Goal: Find specific fact: Find contact information

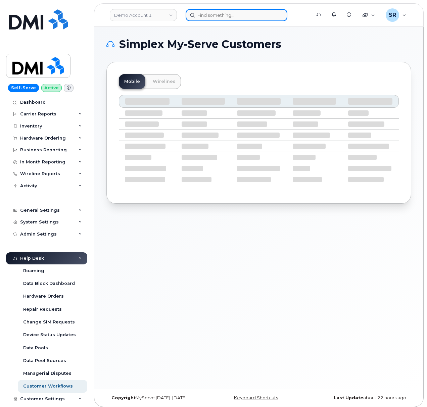
click at [238, 15] on input at bounding box center [237, 15] width 102 height 12
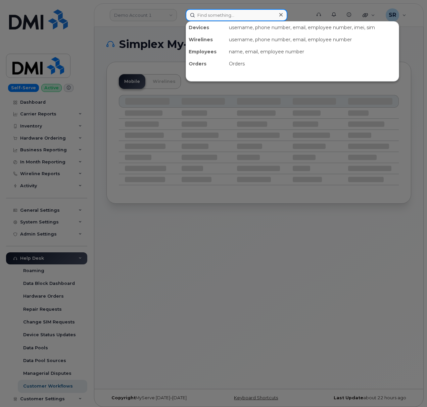
type input "v"
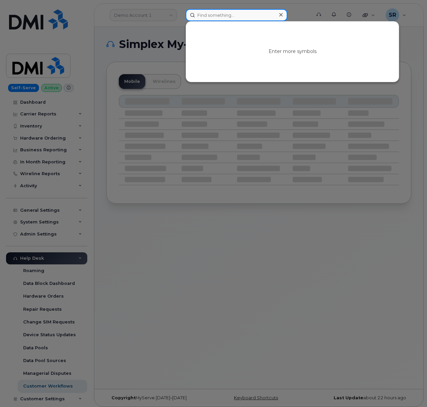
paste input "780-826-3775"
click at [249, 18] on input "780-826-3775" at bounding box center [237, 15] width 102 height 12
paste input "171"
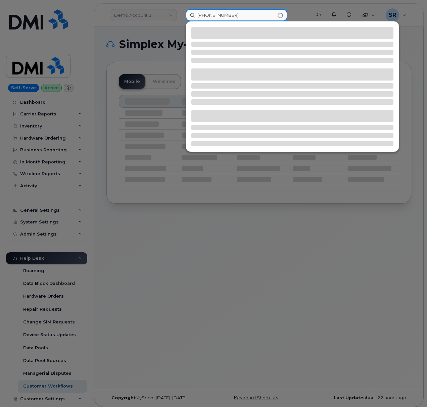
type input "780-826-3171"
click at [159, 22] on div at bounding box center [213, 203] width 427 height 407
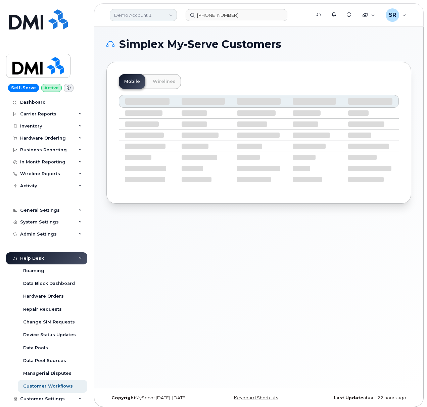
click at [158, 15] on link "Demo Account 1" at bounding box center [143, 15] width 67 height 12
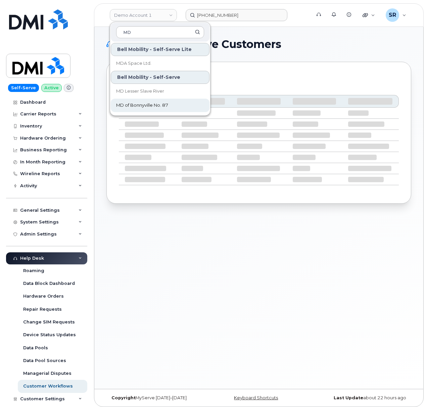
type input "MD"
click at [154, 101] on link "MD of Bonnyville No. 87" at bounding box center [160, 105] width 99 height 13
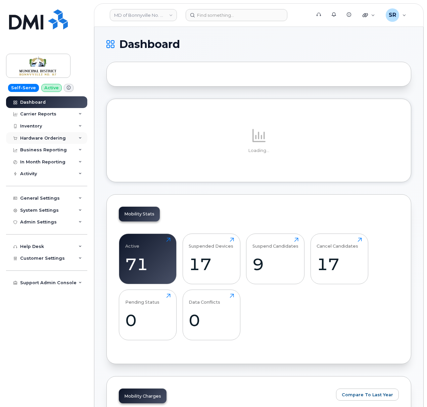
click at [68, 134] on div "Hardware Ordering" at bounding box center [46, 138] width 81 height 12
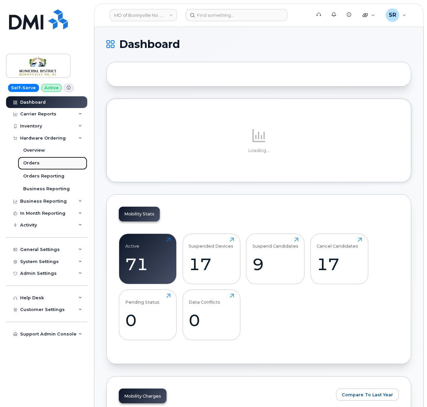
click at [56, 160] on link "Orders" at bounding box center [52, 163] width 69 height 13
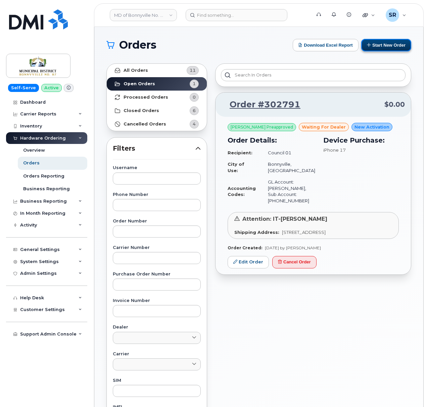
click at [395, 44] on button "Start New Order" at bounding box center [386, 45] width 50 height 12
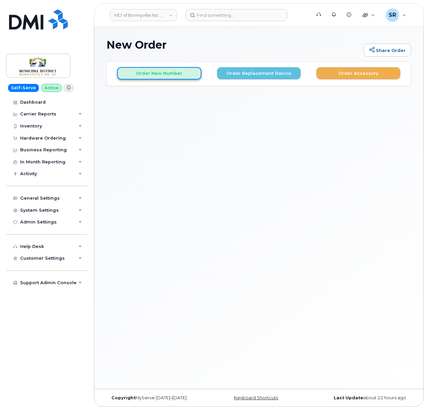
click at [181, 73] on button "Order New Number" at bounding box center [159, 73] width 84 height 12
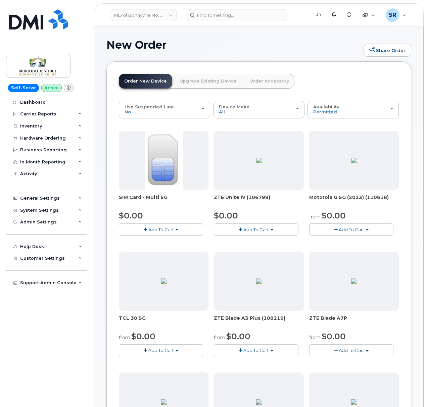
click at [158, 231] on span "Add To Cart" at bounding box center [161, 229] width 26 height 5
click at [159, 245] on link "$0.00 - New Activation" at bounding box center [153, 242] width 64 height 8
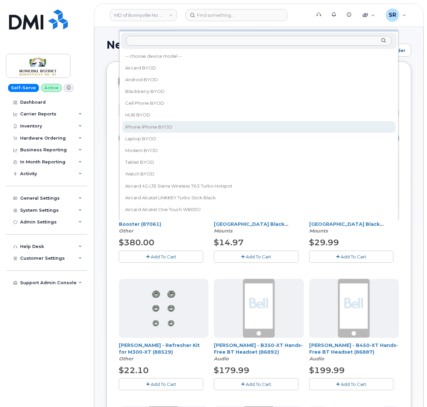
select select "2421"
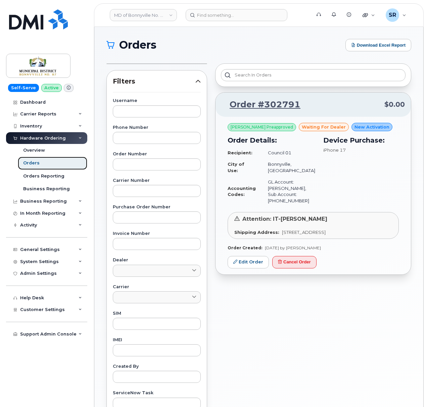
click at [35, 163] on div "Orders" at bounding box center [31, 163] width 16 height 6
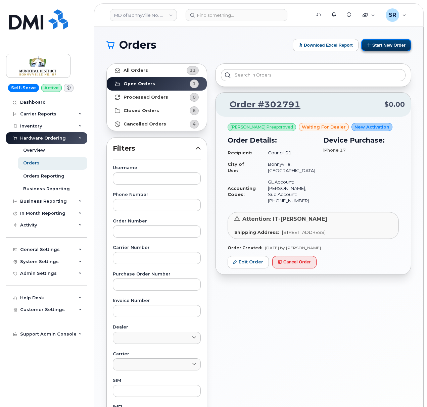
click at [394, 42] on button "Start New Order" at bounding box center [386, 45] width 50 height 12
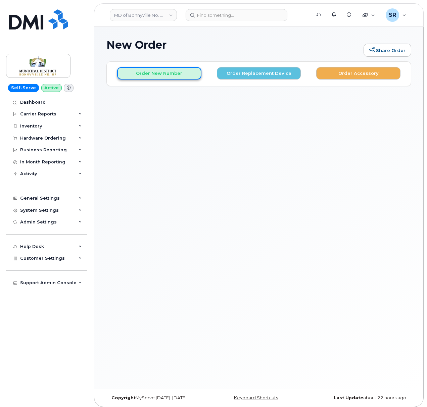
click at [167, 73] on button "Order New Number" at bounding box center [159, 73] width 84 height 12
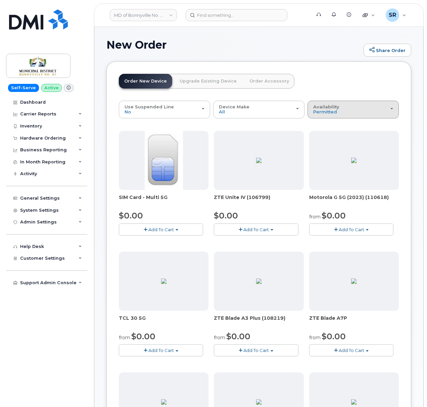
click at [336, 108] on span "Availability" at bounding box center [326, 106] width 26 height 5
click at [321, 136] on label "All" at bounding box center [316, 136] width 14 height 8
click at [0, 0] on input "All" at bounding box center [0, 0] width 0 height 0
click at [372, 113] on div "Availability Permitted All" at bounding box center [353, 109] width 80 height 10
click at [325, 123] on label "Permitted" at bounding box center [325, 125] width 32 height 8
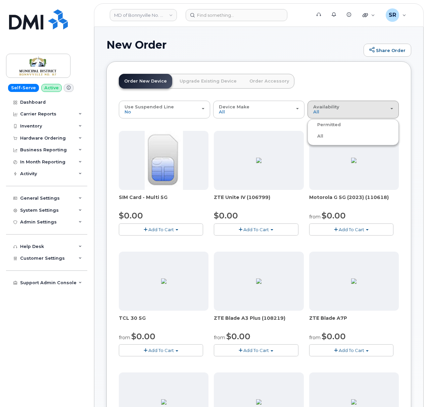
click at [0, 0] on input "Permitted" at bounding box center [0, 0] width 0 height 0
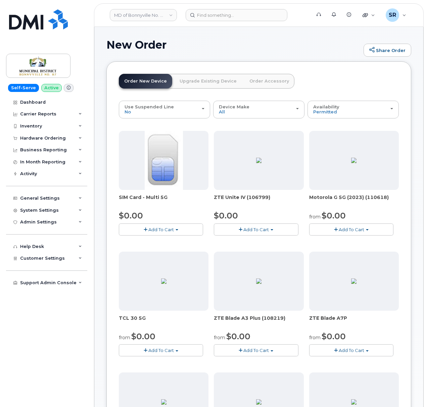
click at [168, 228] on span "Add To Cart" at bounding box center [161, 229] width 26 height 5
click at [162, 246] on link "$0.00 - New Activation" at bounding box center [153, 242] width 64 height 8
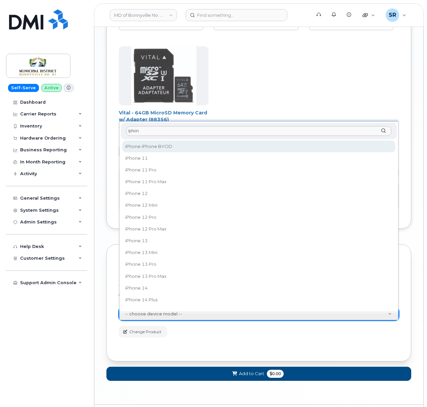
scroll to position [766, 0]
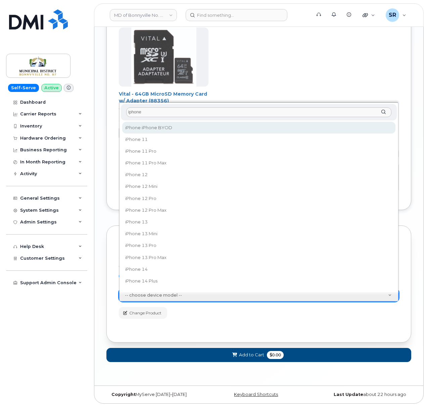
type input "iphone"
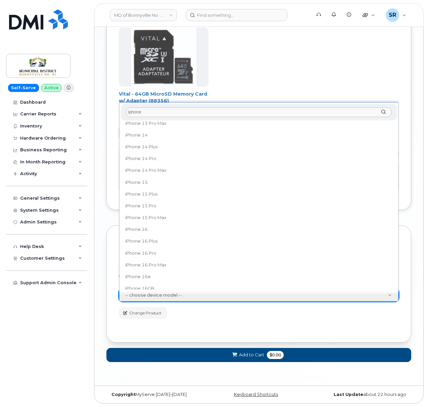
scroll to position [179, 0]
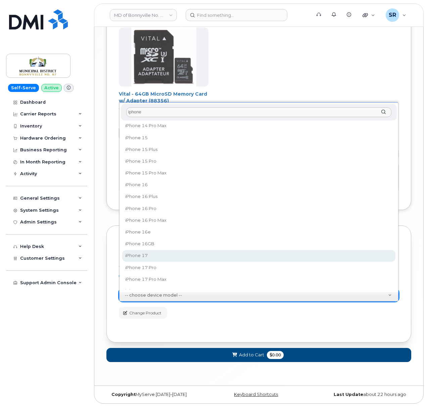
select select "3442"
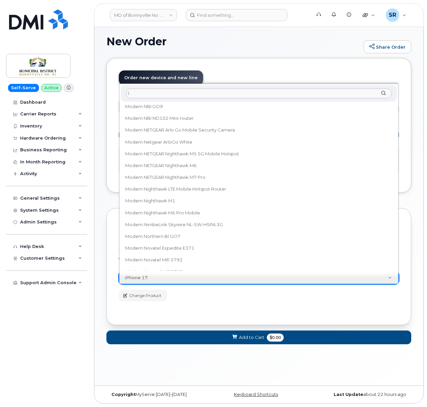
scroll to position [0, 0]
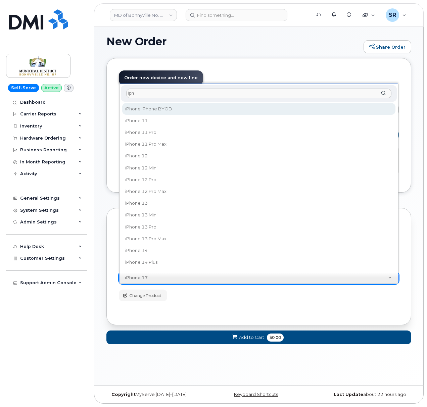
type input "iph"
select select "2421"
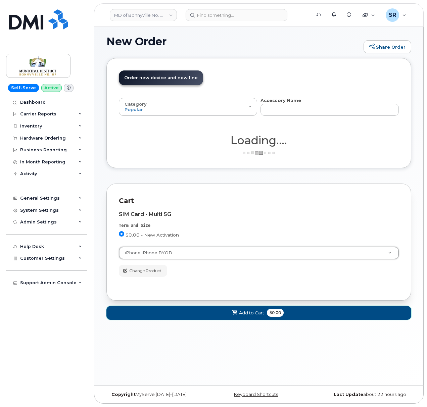
click at [220, 310] on button "Add to Cart $0.00" at bounding box center [258, 313] width 305 height 14
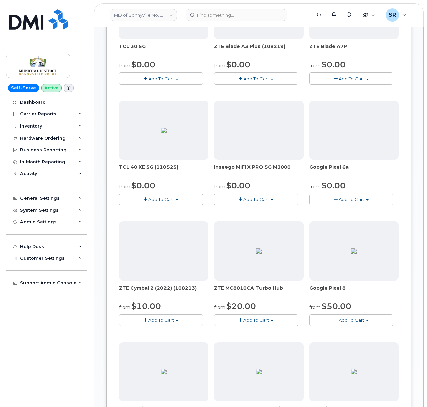
scroll to position [734, 0]
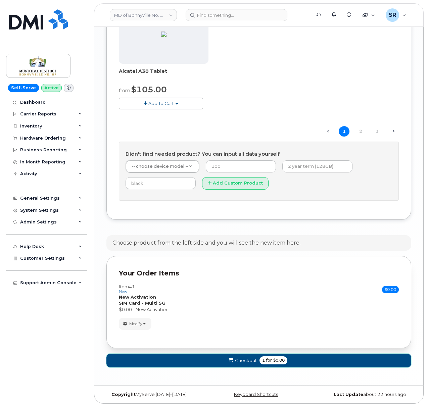
click at [312, 363] on button "Checkout 1 for $0.00" at bounding box center [258, 361] width 305 height 14
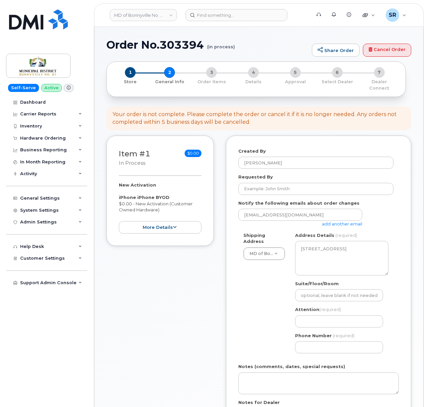
select select
drag, startPoint x: 405, startPoint y: 45, endPoint x: 253, endPoint y: 33, distance: 152.3
click at [405, 45] on link "Cancel Order" at bounding box center [387, 50] width 48 height 13
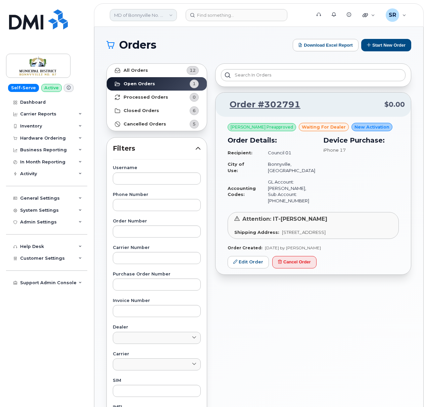
click at [131, 15] on link "MD of Bonnyville No. 87" at bounding box center [143, 15] width 67 height 12
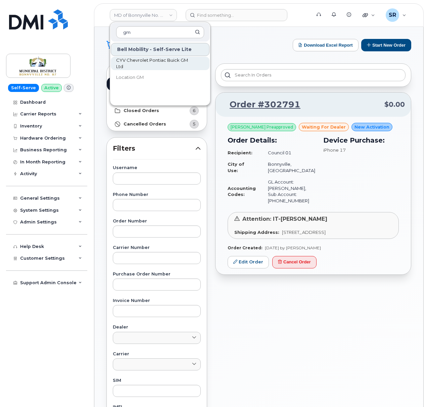
type input "gm"
click at [158, 66] on span "CYV Chevrolet Pontiac Buick GM Ltd" at bounding box center [154, 63] width 77 height 13
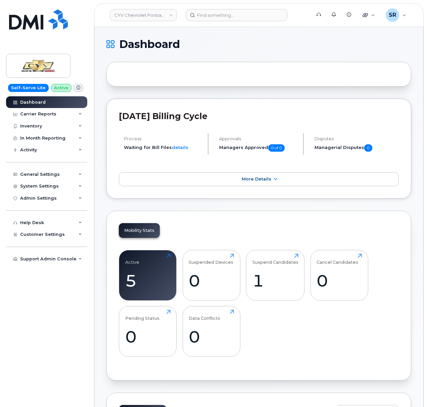
click at [77, 89] on icon at bounding box center [79, 88] width 4 height 4
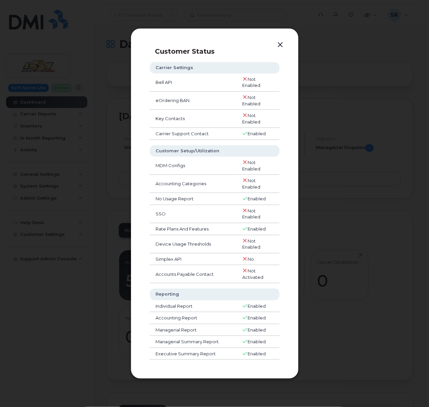
click at [283, 40] on button "button" at bounding box center [280, 44] width 10 height 9
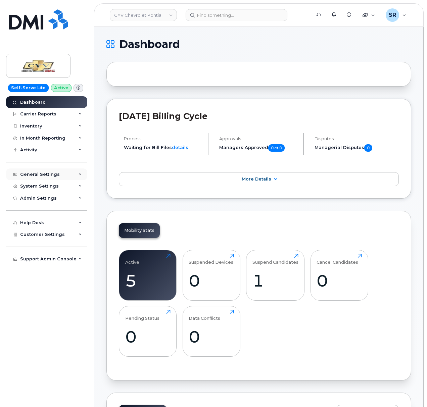
click at [62, 176] on div "General Settings" at bounding box center [46, 175] width 81 height 12
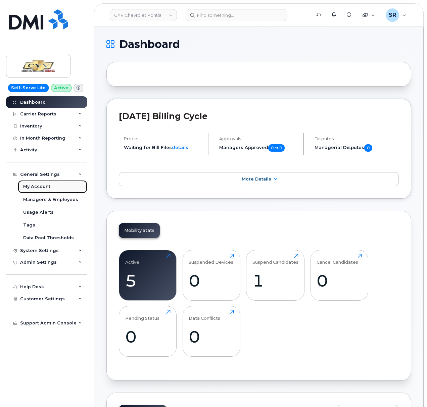
click at [48, 185] on div "My Account" at bounding box center [36, 187] width 27 height 6
click at [44, 188] on div "My Account" at bounding box center [36, 187] width 27 height 6
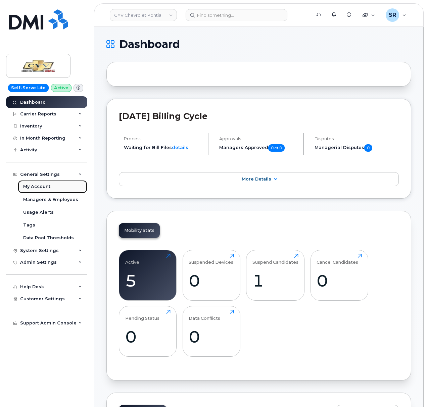
click at [44, 188] on div "My Account" at bounding box center [36, 187] width 27 height 6
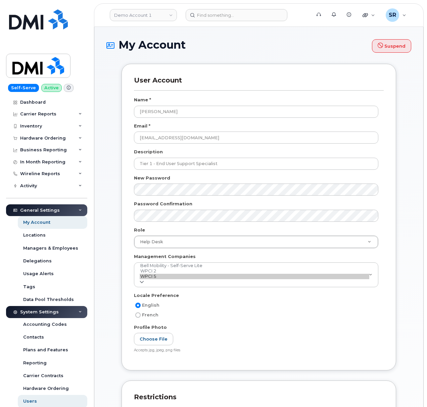
select select
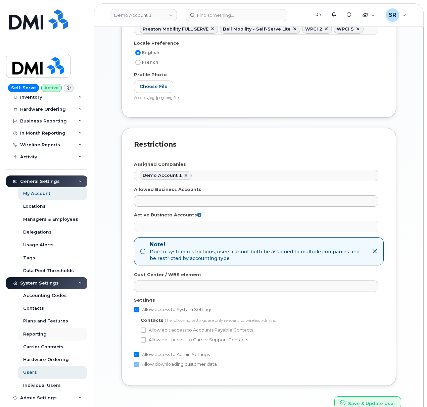
scroll to position [45, 0]
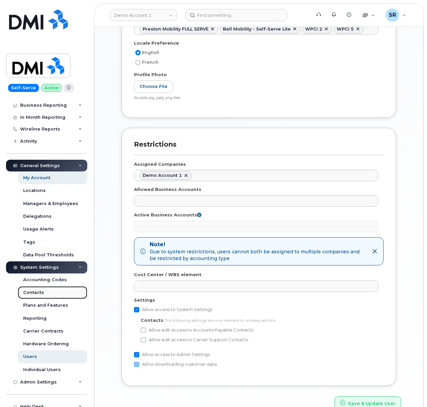
click at [42, 293] on div "Contacts" at bounding box center [33, 293] width 21 height 6
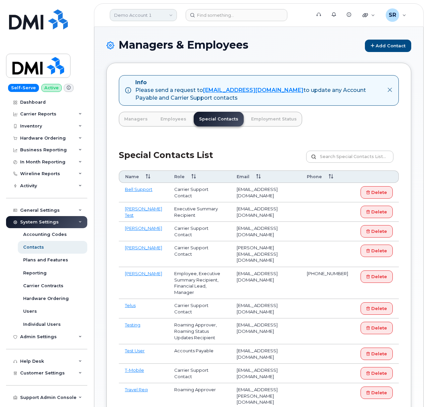
click at [142, 17] on link "Demo Account 1" at bounding box center [143, 15] width 67 height 12
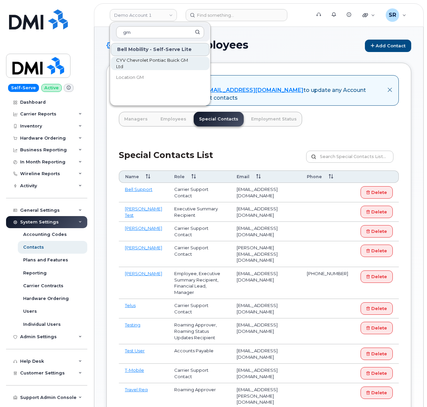
type input "gm"
click at [154, 63] on span "CYV Chevrolet Pontiac Buick GM Ltd" at bounding box center [154, 63] width 77 height 13
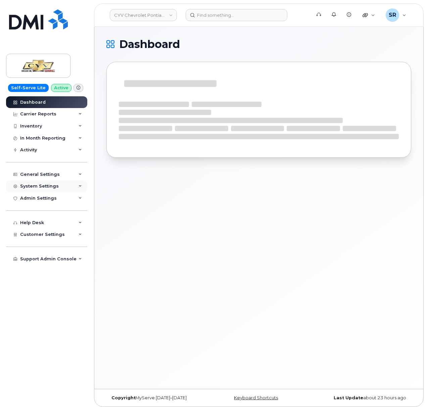
click at [69, 186] on div "System Settings" at bounding box center [46, 186] width 81 height 12
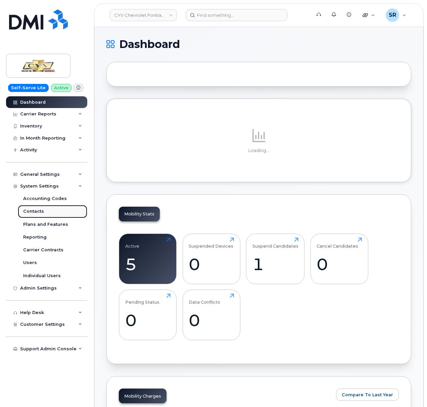
click at [56, 211] on link "Contacts" at bounding box center [52, 211] width 69 height 13
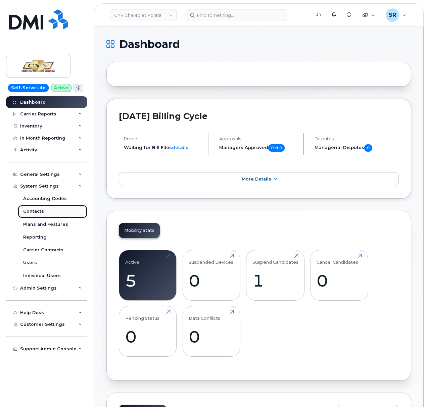
click at [43, 212] on link "Contacts" at bounding box center [52, 211] width 69 height 13
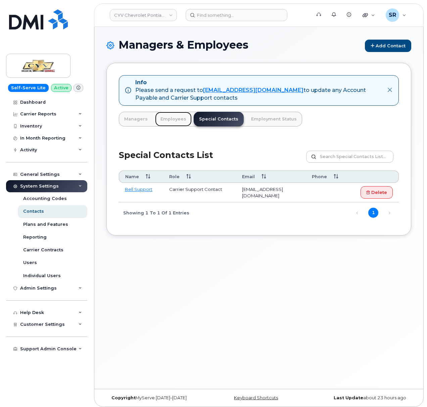
click at [171, 124] on link "Employees" at bounding box center [173, 119] width 37 height 15
click at [173, 119] on link "Employees" at bounding box center [173, 119] width 37 height 15
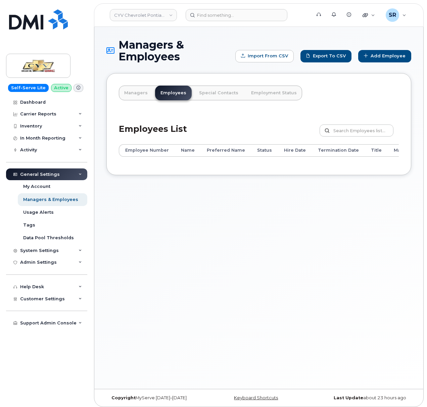
click at [131, 101] on div "Managers Employees Special Contacts Employment Status Employees List Customize …" at bounding box center [258, 124] width 305 height 102
click at [132, 97] on link "Managers" at bounding box center [136, 93] width 34 height 15
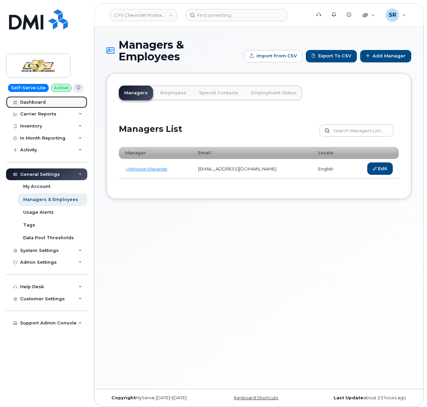
click at [55, 103] on link "Dashboard" at bounding box center [46, 102] width 81 height 12
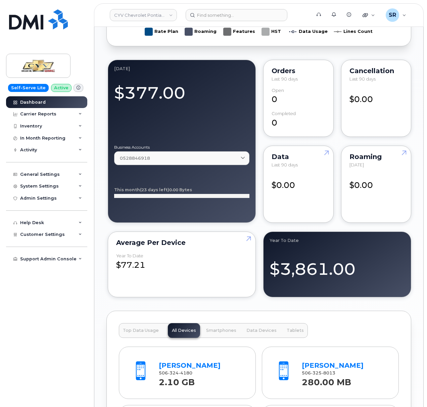
scroll to position [761, 0]
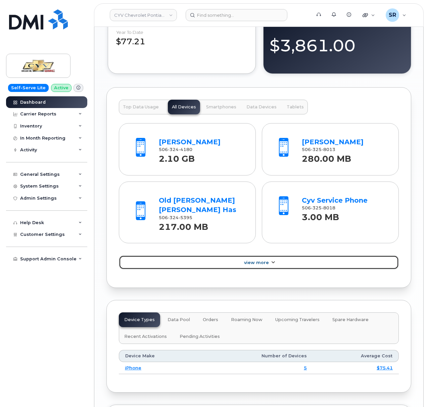
click at [250, 265] on span "View More" at bounding box center [256, 262] width 25 height 5
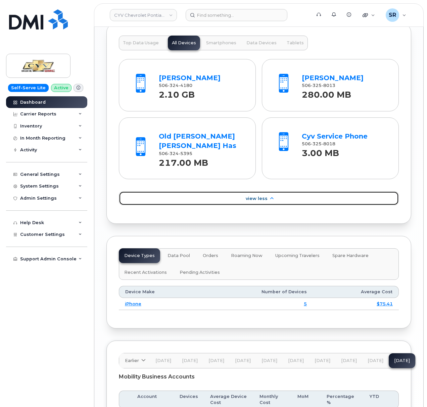
scroll to position [740, 0]
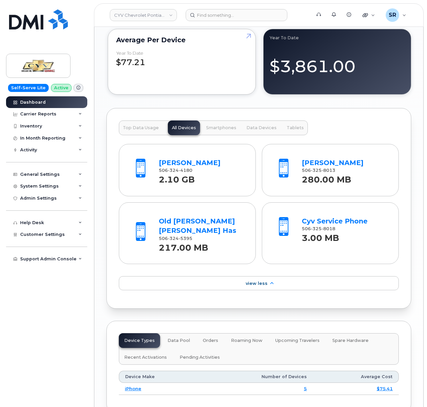
click at [51, 308] on div "Dashboard Carrier Reports Monthly Billing Data Daily Data Pooling Data Behavior…" at bounding box center [47, 251] width 83 height 311
click at [41, 24] on img at bounding box center [38, 19] width 59 height 20
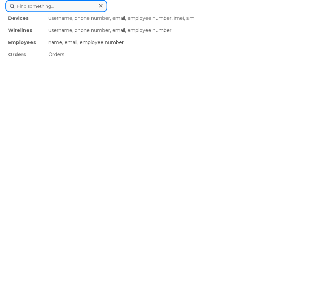
click at [165, 12] on div "Devices username, phone number, email, employee number, imei, sim Wirelines use…" at bounding box center [159, 6] width 309 height 12
paste input "325-296-8220"
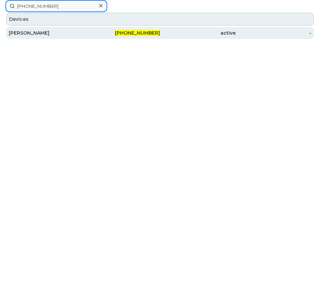
type input "325-296-8220"
click at [96, 30] on div "325-296-8220" at bounding box center [122, 33] width 76 height 7
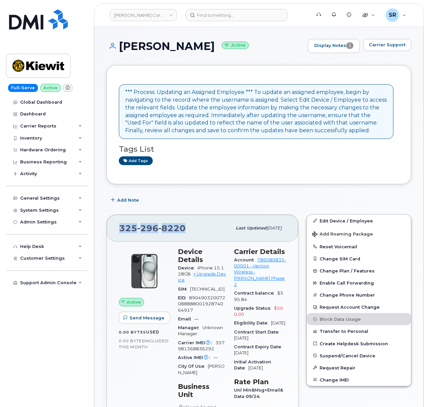
drag, startPoint x: 191, startPoint y: 227, endPoint x: 114, endPoint y: 230, distance: 76.6
click at [114, 230] on div "325 296 8220 Last updated Oct 06, 2025" at bounding box center [202, 228] width 191 height 27
click at [203, 211] on div "325 296 8220 Last updated Oct 06, 2025 Active Send Message 0.00 Bytes  used 0.0…" at bounding box center [202, 379] width 200 height 337
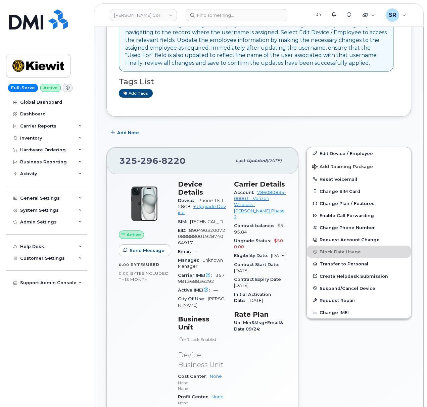
scroll to position [89, 0]
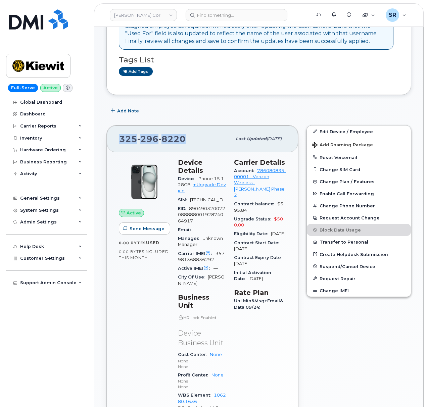
drag, startPoint x: 183, startPoint y: 136, endPoint x: 113, endPoint y: 136, distance: 69.8
click at [113, 136] on div "325 296 8220 Last updated Oct 06, 2025" at bounding box center [202, 139] width 191 height 27
click at [192, 138] on div "325 296 8220" at bounding box center [175, 139] width 112 height 14
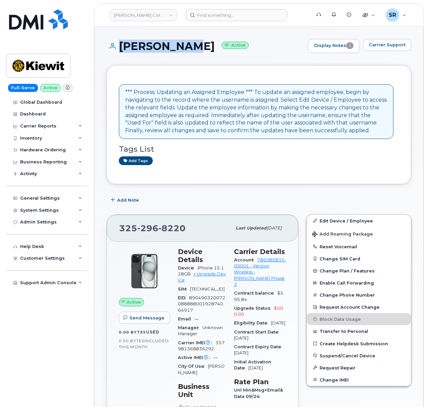
drag, startPoint x: 190, startPoint y: 44, endPoint x: 116, endPoint y: 46, distance: 73.5
click at [116, 46] on h1 "LUKE WILEY Active" at bounding box center [205, 46] width 198 height 12
copy h1 "LUKE WILEY"
click at [242, 62] on div "LUKE WILEY Active Display Notes 1 Carrier Support" at bounding box center [258, 52] width 305 height 26
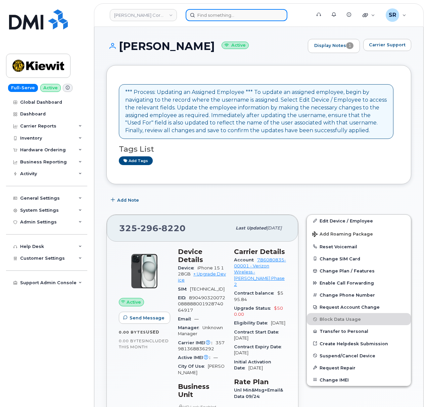
click at [220, 15] on input at bounding box center [237, 15] width 102 height 12
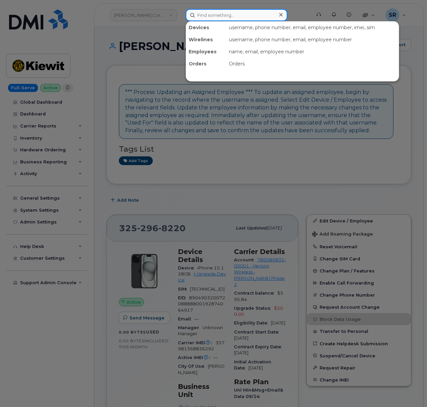
paste input "2132689092"
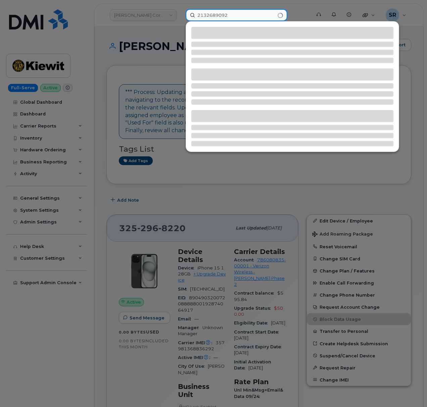
type input "2132689092"
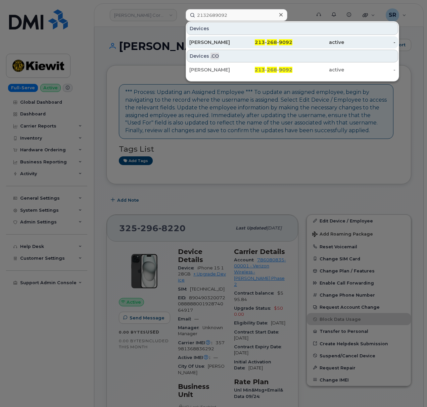
click at [226, 41] on div "[PERSON_NAME]" at bounding box center [215, 42] width 52 height 7
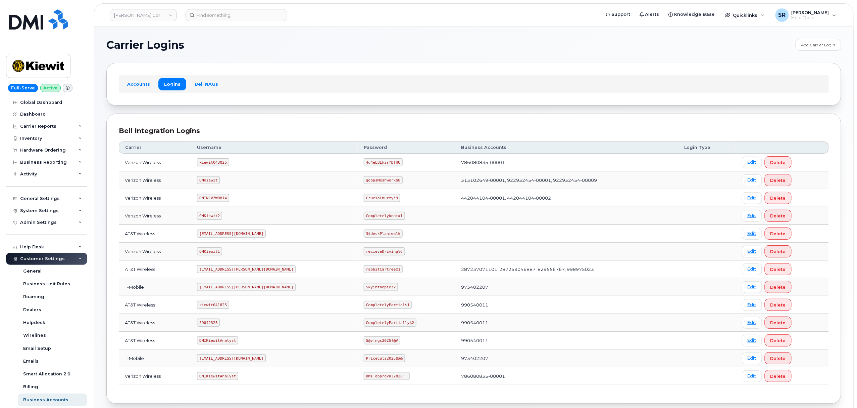
click at [212, 164] on code "kiewit043025" at bounding box center [213, 162] width 32 height 8
copy code "kiewit043025"
click at [364, 163] on code "4u4eL8Ekzr?DTHU" at bounding box center [383, 162] width 39 height 8
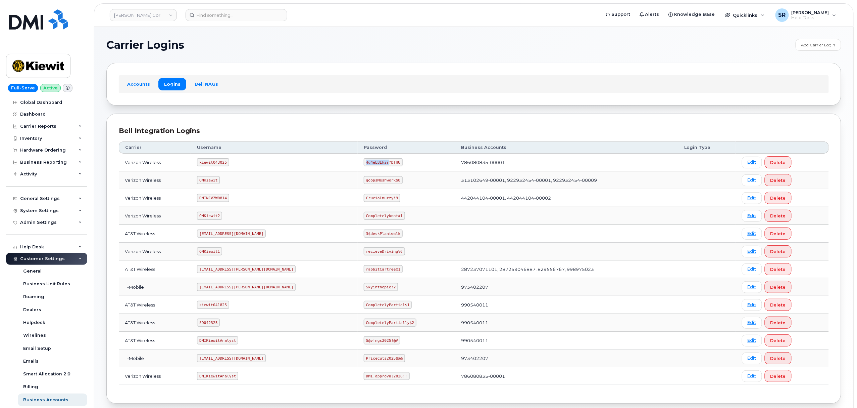
click at [364, 163] on code "4u4eL8Ekzr?DTHU" at bounding box center [383, 162] width 39 height 8
copy code "4u4eL8Ekzr?DTHU"
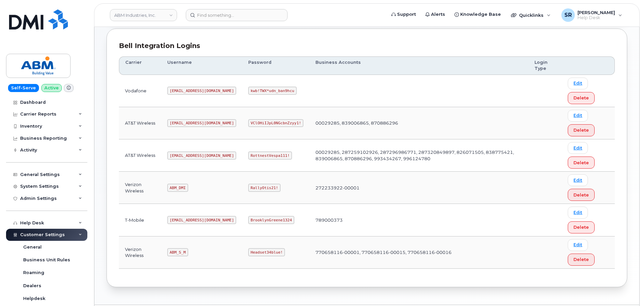
scroll to position [101, 0]
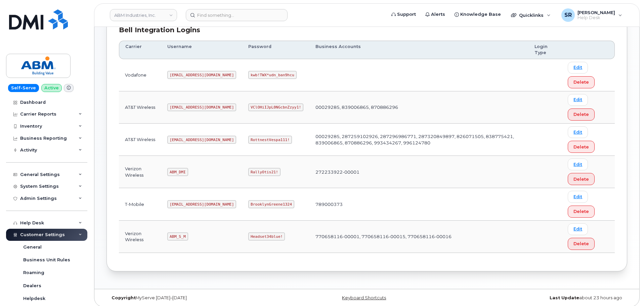
click at [182, 137] on code "[EMAIL_ADDRESS][DOMAIN_NAME]" at bounding box center [201, 140] width 69 height 8
copy code "[EMAIL_ADDRESS][DOMAIN_NAME]"
click at [248, 138] on code "RottnestVespa111!" at bounding box center [270, 140] width 44 height 8
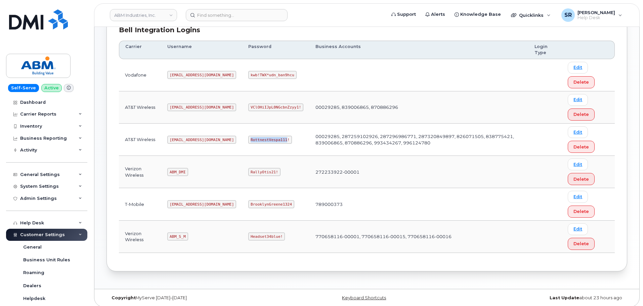
click at [248, 138] on code "RottnestVespa111!" at bounding box center [270, 140] width 44 height 8
copy code "RottnestVespa111!"
